Goal: Download file/media

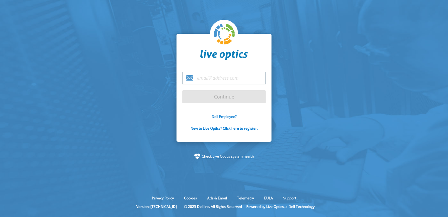
click at [228, 118] on link "Dell Employee?" at bounding box center [224, 116] width 25 height 5
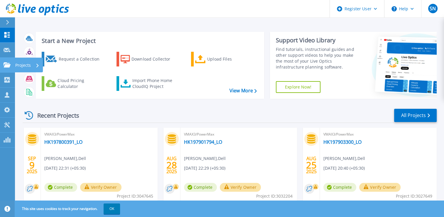
click at [7, 60] on link "Projects Projects" at bounding box center [7, 65] width 15 height 15
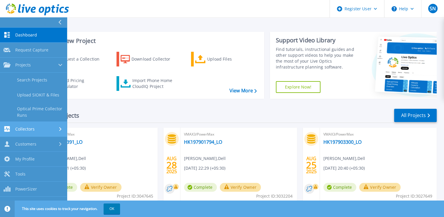
click at [25, 126] on span "Collectors" at bounding box center [24, 128] width 19 height 5
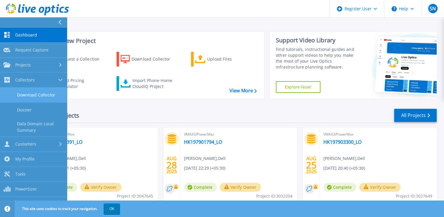
click at [43, 92] on link "Download Collector" at bounding box center [33, 94] width 67 height 15
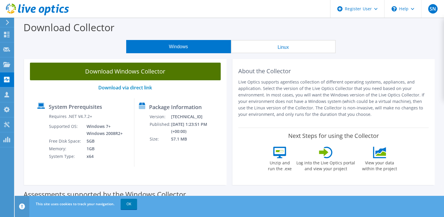
click at [103, 67] on link "Download Windows Collector" at bounding box center [125, 71] width 191 height 18
